Goal: Communication & Community: Participate in discussion

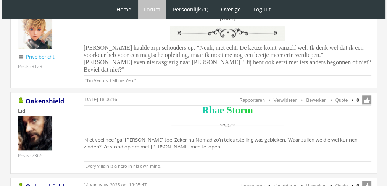
scroll to position [777, 0]
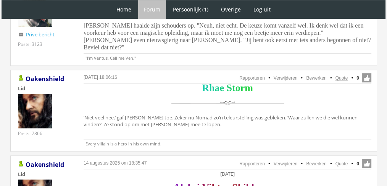
click at [344, 75] on link "Quote" at bounding box center [342, 77] width 13 height 5
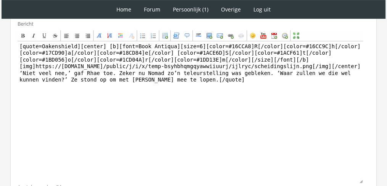
scroll to position [218, 0]
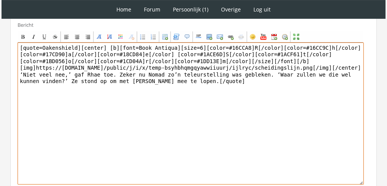
click at [210, 97] on textarea "[quote=Oakenshield][center] [b][font=Book Antiqua][size=6][color=#16CCA8]R[/col…" at bounding box center [191, 113] width 346 height 142
drag, startPoint x: 132, startPoint y: 73, endPoint x: 0, endPoint y: 74, distance: 132.1
click at [0, 74] on div "1 Home Forum Forum index Actieve topics Mijn topics Persoonlijk (1) Profiel Pri…" at bounding box center [193, 17] width 387 height 470
paste textarea "Heel subtiel was Blythe niet. Het verbaasde Rhae, zelfs zij kon inschatten dat …"
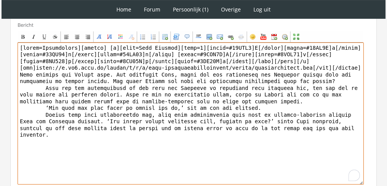
click at [23, 84] on textarea "To enrich screen reader interactions, please activate Accessibility in Grammarl…" at bounding box center [191, 113] width 346 height 142
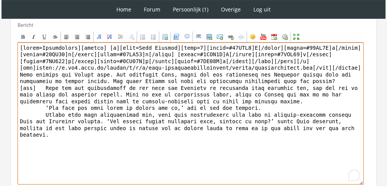
drag, startPoint x: 40, startPoint y: 85, endPoint x: 16, endPoint y: 84, distance: 24.1
click at [16, 84] on div "Bericht Bold Italic Underline Strikethrough Align left Center Align right Font …" at bounding box center [193, 106] width 366 height 180
click at [51, 94] on textarea "To enrich screen reader interactions, please activate Accessibility in Grammarl…" at bounding box center [191, 113] width 346 height 142
click at [37, 98] on textarea "To enrich screen reader interactions, please activate Accessibility in Grammarl…" at bounding box center [191, 113] width 346 height 142
click at [21, 102] on textarea "To enrich screen reader interactions, please activate Accessibility in Grammarl…" at bounding box center [191, 113] width 346 height 142
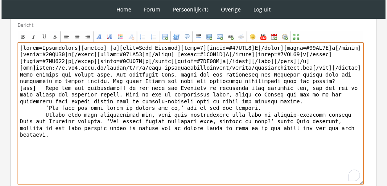
click at [21, 107] on textarea "To enrich screen reader interactions, please activate Accessibility in Grammarl…" at bounding box center [191, 113] width 346 height 142
paste textarea "[tab]"
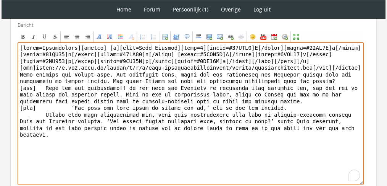
click at [45, 99] on textarea "To enrich screen reader interactions, please activate Accessibility in Grammarl…" at bounding box center [191, 113] width 346 height 142
click at [30, 108] on textarea "To enrich screen reader interactions, please activate Accessibility in Grammarl…" at bounding box center [191, 113] width 346 height 142
click at [32, 120] on textarea "To enrich screen reader interactions, please activate Accessibility in Grammarl…" at bounding box center [191, 113] width 346 height 142
click at [29, 113] on textarea "To enrich screen reader interactions, please activate Accessibility in Grammarl…" at bounding box center [191, 113] width 346 height 142
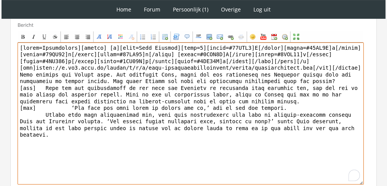
paste textarea "[tab]"
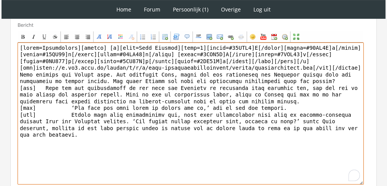
drag, startPoint x: 73, startPoint y: 47, endPoint x: 0, endPoint y: 11, distance: 81.4
click at [0, 11] on div "1 Home Forum Forum index Actieve topics Mijn topics Persoonlijk (1) Profiel Pri…" at bounding box center [193, 17] width 387 height 470
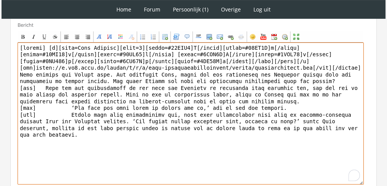
scroll to position [282, 0]
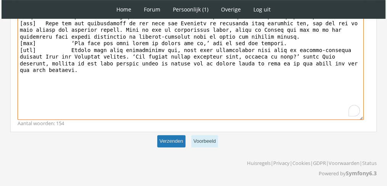
type textarea "[center] [b][font=Book Antiqua][size=6][color=#16CCA8]R[/color][color=#16CC9C]h…"
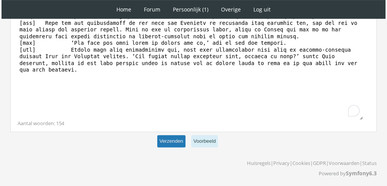
click at [175, 137] on button "Verzenden" at bounding box center [171, 141] width 28 height 13
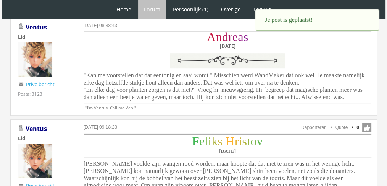
scroll to position [428, 0]
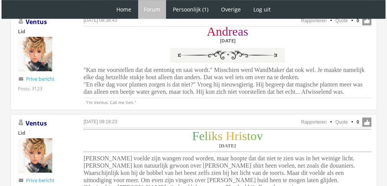
drag, startPoint x: 324, startPoint y: 90, endPoint x: 82, endPoint y: 72, distance: 243.1
click at [82, 72] on div "[DATE] 08:38:43 Rapporteren Quote 0 Acties: Rapporteren Quote [GEOGRAPHIC_DATA]…" at bounding box center [193, 61] width 367 height 97
copy span ""Kan me voorstellen dat dat eentonig en saai wordt." Misschien werd WandMaker d…"
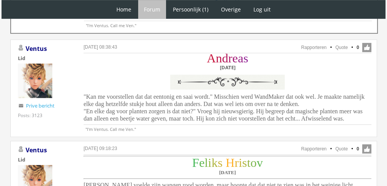
scroll to position [398, 0]
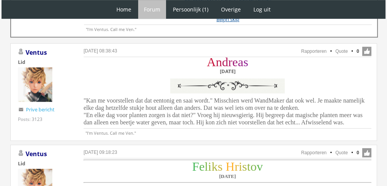
click at [358, 80] on div "A n d r e a s Zaterdag 27 november" at bounding box center [228, 77] width 288 height 39
click at [342, 48] on link "Quote" at bounding box center [342, 50] width 13 height 5
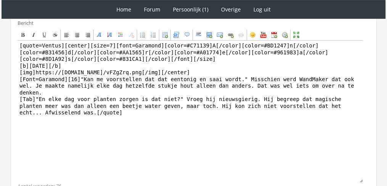
scroll to position [241, 0]
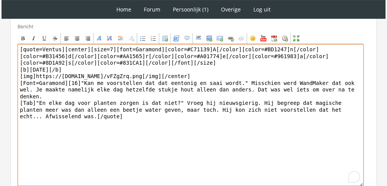
drag, startPoint x: 141, startPoint y: 145, endPoint x: 18, endPoint y: 68, distance: 144.8
click at [18, 68] on textarea "[quote=Ventus][center][size=7][font=Garamond][color=#C71139]A[/color][color=#BD…" at bounding box center [191, 115] width 346 height 142
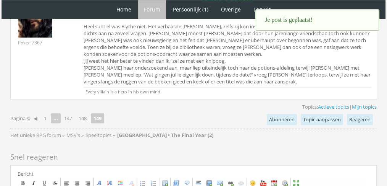
scroll to position [750, 0]
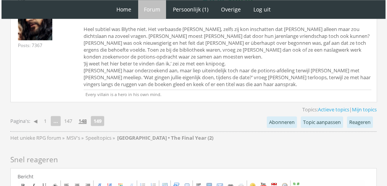
click at [86, 115] on link "148" at bounding box center [83, 120] width 14 height 11
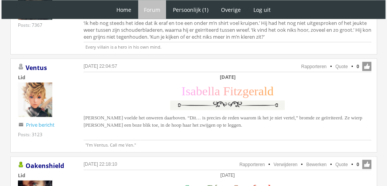
scroll to position [1445, 0]
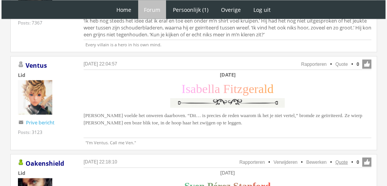
click at [343, 159] on link "Quote" at bounding box center [342, 161] width 13 height 5
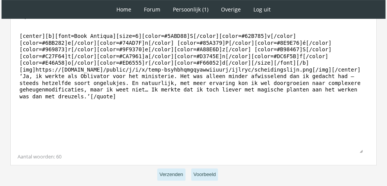
scroll to position [264, 0]
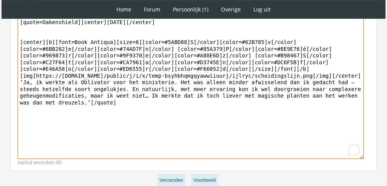
drag, startPoint x: 133, startPoint y: 130, endPoint x: 2, endPoint y: 81, distance: 140.1
paste textarea "Oh vast wel. Als ik genoeg kennis heb, zou ik dan ook graag de wildernis intrek…"
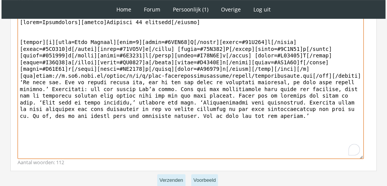
drag, startPoint x: 157, startPoint y: 119, endPoint x: 84, endPoint y: 114, distance: 73.5
click at [84, 114] on textarea "To enrich screen reader interactions, please activate Accessibility in Grammarl…" at bounding box center [191, 88] width 346 height 142
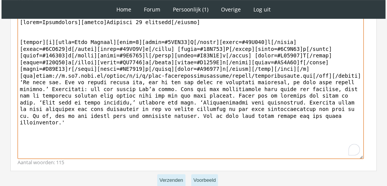
drag, startPoint x: 173, startPoint y: 78, endPoint x: 178, endPoint y: 63, distance: 15.9
click at [178, 63] on textarea "To enrich screen reader interactions, please activate Accessibility in Grammarl…" at bounding box center [191, 88] width 346 height 142
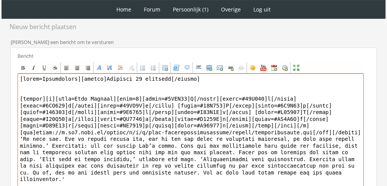
scroll to position [206, 0]
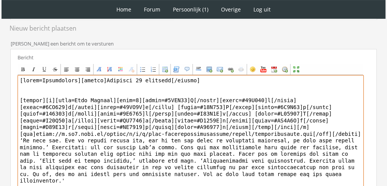
click at [74, 81] on textarea "To enrich screen reader interactions, please activate Accessibility in Grammarl…" at bounding box center [191, 146] width 346 height 142
drag, startPoint x: 73, startPoint y: 81, endPoint x: 0, endPoint y: 63, distance: 74.9
click at [0, 63] on div "1 Home Forum Forum index Actieve topics Mijn topics Persoonlijk (1) Profiel Pri…" at bounding box center [193, 39] width 387 height 491
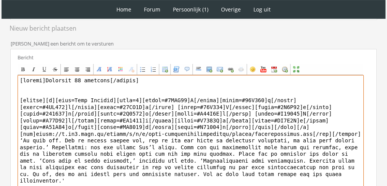
scroll to position [303, 0]
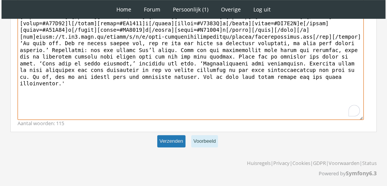
type textarea "[center]Zaterdag 27 november[/center] [center][b][font=Book Antiqua][size=6][co…"
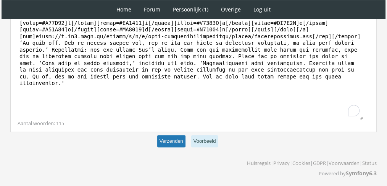
click at [168, 137] on button "Verzenden" at bounding box center [171, 141] width 28 height 13
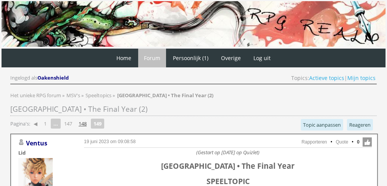
click at [79, 123] on link "148" at bounding box center [83, 123] width 14 height 11
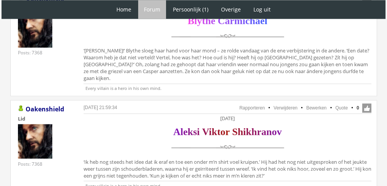
scroll to position [1311, 0]
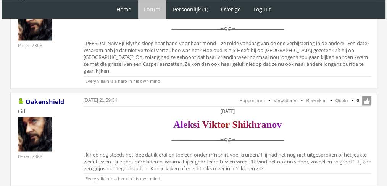
click at [338, 98] on link "Quote" at bounding box center [342, 100] width 13 height 5
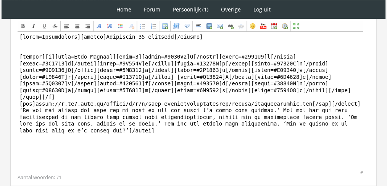
scroll to position [259, 0]
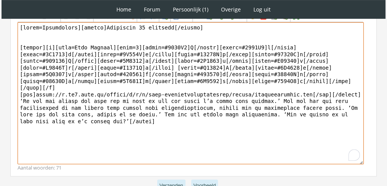
drag, startPoint x: 79, startPoint y: 119, endPoint x: 4, endPoint y: 93, distance: 79.3
click at [4, 93] on div "RPG Realm Ingelogd als Oakenshield Topics: Actieve topics | Mijn topics Het uni…" at bounding box center [193, 15] width 381 height 431
paste textarea "Aleksi hoorde Feliks’ gespannen ademhaling. Zijn vingers gleden over de stof op…"
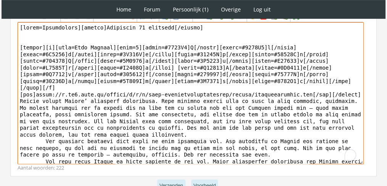
drag, startPoint x: 75, startPoint y: 27, endPoint x: 0, endPoint y: 29, distance: 75.2
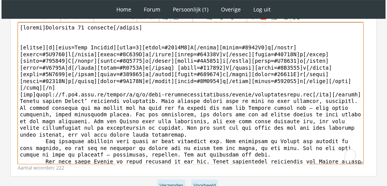
click at [23, 137] on textarea "To enrich screen reader interactions, please activate Accessibility in Grammarl…" at bounding box center [191, 93] width 346 height 142
drag, startPoint x: 32, startPoint y: 132, endPoint x: 8, endPoint y: 134, distance: 24.1
click at [8, 134] on div "RPG Realm Ingelogd als Oakenshield Topics: Actieve topics | Mijn topics Het uni…" at bounding box center [193, 15] width 381 height 431
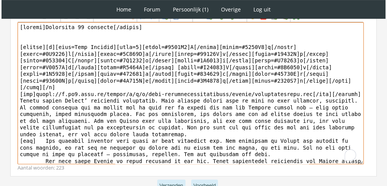
paste textarea "[tab]"
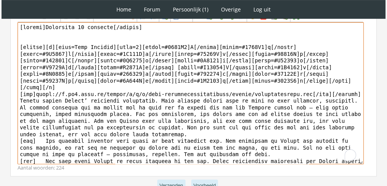
scroll to position [7, 0]
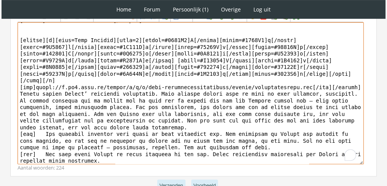
paste textarea "[tab]"
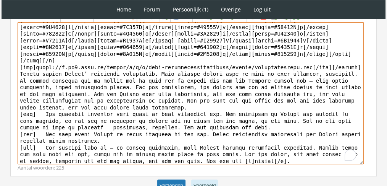
type textarea "[center]Donderdag 25 november[/center] [center][b][font=Book Antiqua][size=6][c…"
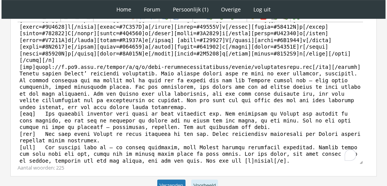
scroll to position [27, 0]
click at [173, 181] on button "Verzenden" at bounding box center [171, 185] width 28 height 13
